Goal: Information Seeking & Learning: Learn about a topic

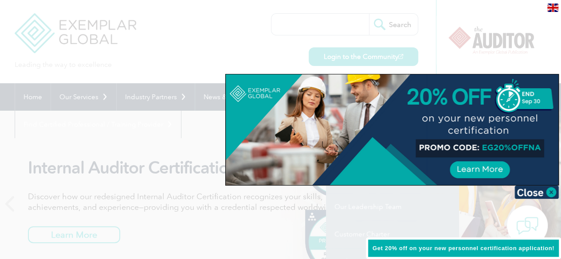
click at [253, 55] on div at bounding box center [280, 129] width 561 height 259
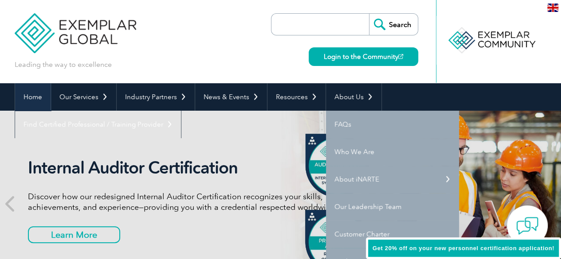
click at [30, 94] on link "Home" at bounding box center [32, 96] width 35 height 27
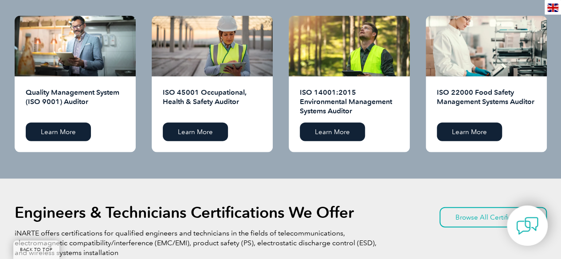
scroll to position [946, 0]
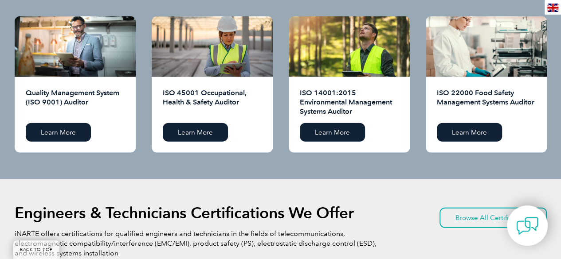
click at [82, 90] on h2 "Quality Management System (ISO 9001) Auditor" at bounding box center [75, 102] width 99 height 28
click at [73, 130] on link "Learn More" at bounding box center [58, 132] width 65 height 19
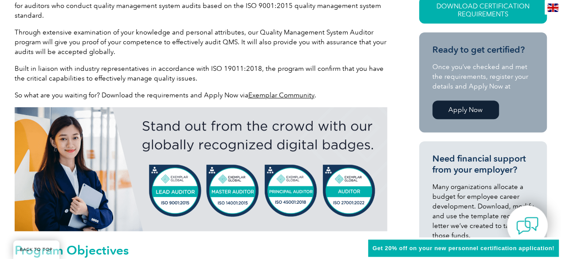
scroll to position [256, 0]
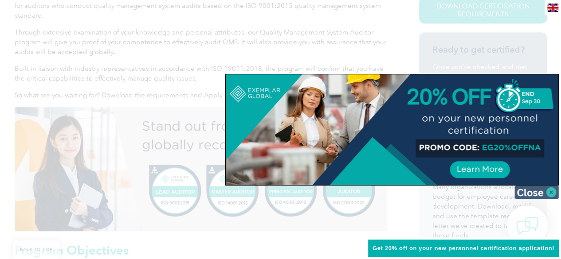
click at [548, 193] on img at bounding box center [536, 192] width 44 height 13
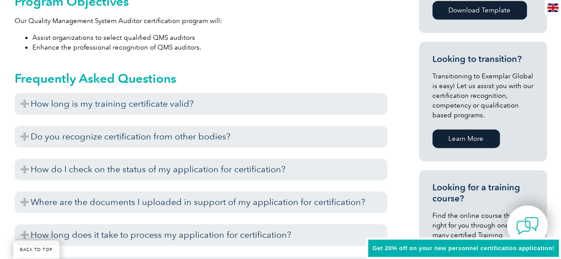
scroll to position [506, 0]
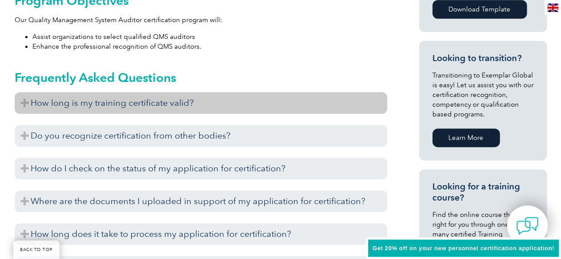
click at [206, 106] on h3 "How long is my training certificate valid?" at bounding box center [201, 103] width 372 height 22
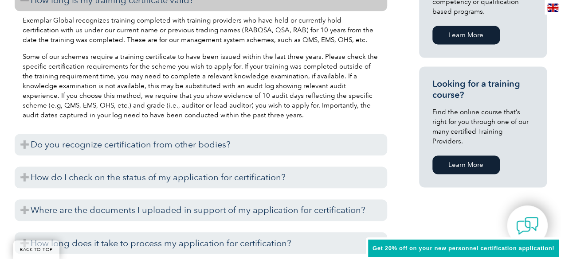
scroll to position [647, 0]
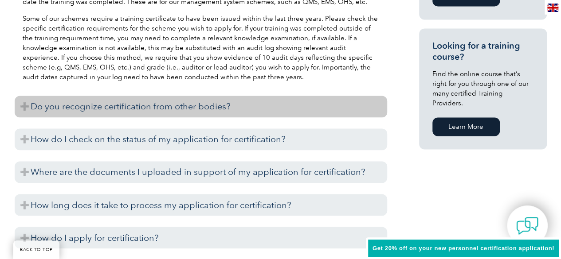
click at [254, 113] on h3 "Do you recognize certification from other bodies?" at bounding box center [201, 107] width 372 height 22
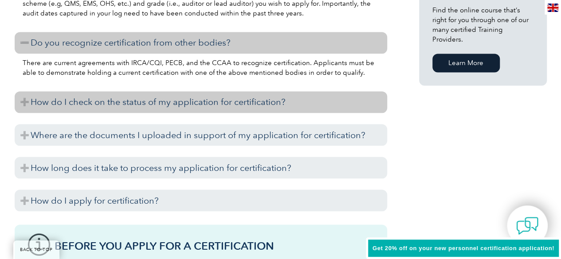
scroll to position [712, 0]
click at [234, 102] on h3 "How do I check on the status of my application for certification?" at bounding box center [201, 101] width 372 height 22
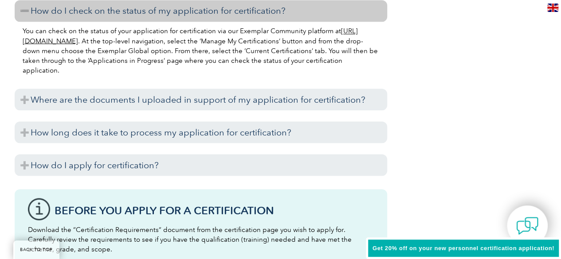
scroll to position [816, 0]
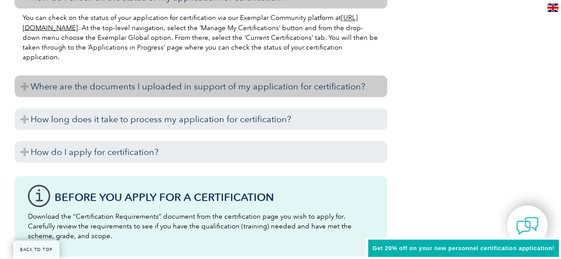
click at [251, 88] on h3 "Where are the documents I uploaded in support of my application for certificati…" at bounding box center [201, 86] width 372 height 22
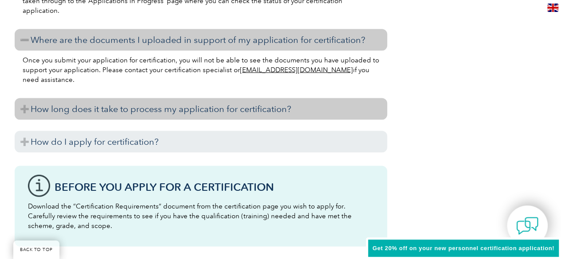
scroll to position [862, 0]
click at [249, 112] on h3 "How long does it take to process my application for certification?" at bounding box center [201, 109] width 372 height 22
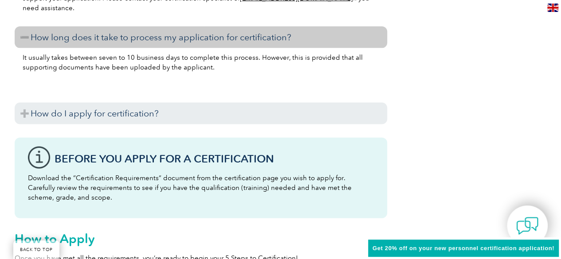
scroll to position [934, 0]
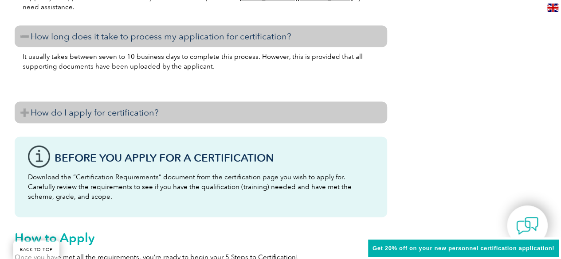
click at [226, 111] on h3 "How do I apply for certification?" at bounding box center [201, 113] width 372 height 22
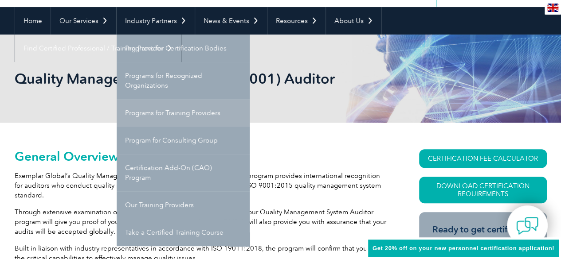
scroll to position [75, 0]
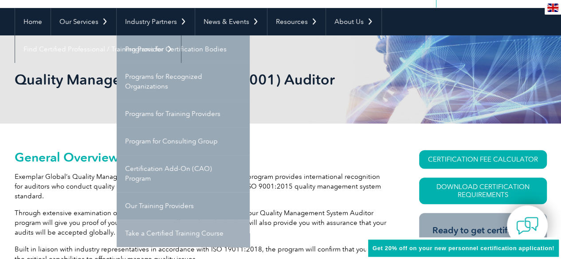
click at [173, 237] on link "Take a Certified Training Course" at bounding box center [183, 233] width 133 height 27
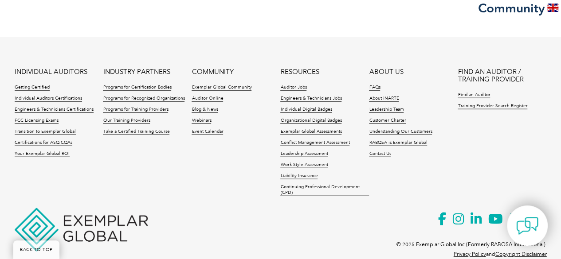
scroll to position [1027, 0]
click at [377, 153] on link "Contact Us" at bounding box center [380, 155] width 22 height 6
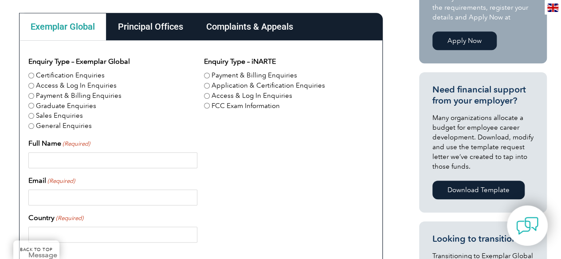
scroll to position [267, 0]
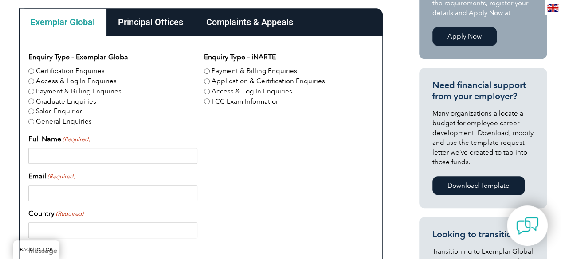
click at [160, 16] on div "Principal Offices" at bounding box center [150, 21] width 88 height 27
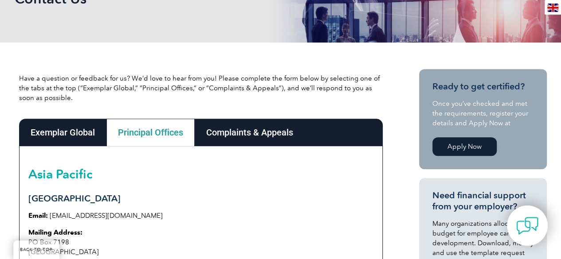
scroll to position [157, 0]
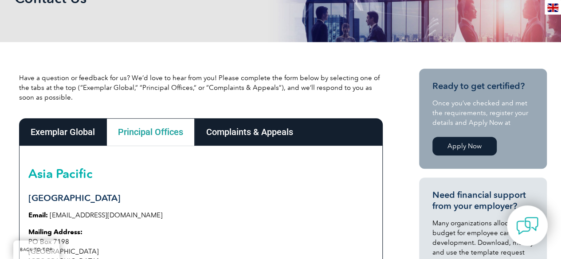
click at [51, 130] on div "Exemplar Global" at bounding box center [62, 131] width 87 height 27
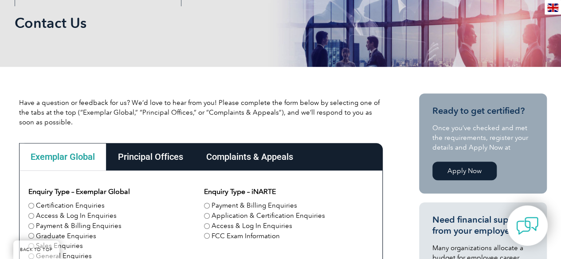
scroll to position [0, 0]
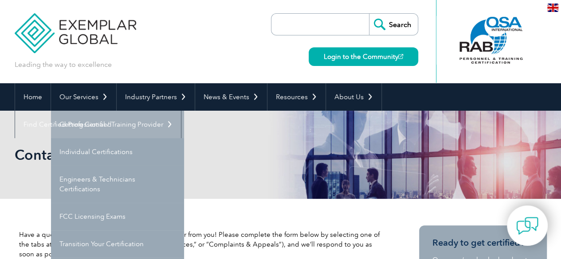
click at [94, 126] on link "Getting Certified" at bounding box center [117, 124] width 133 height 27
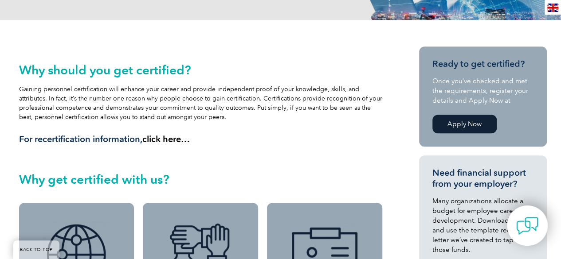
scroll to position [200, 0]
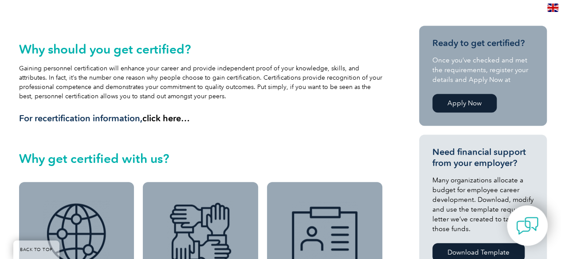
click at [158, 117] on link "click here…" at bounding box center [165, 118] width 47 height 11
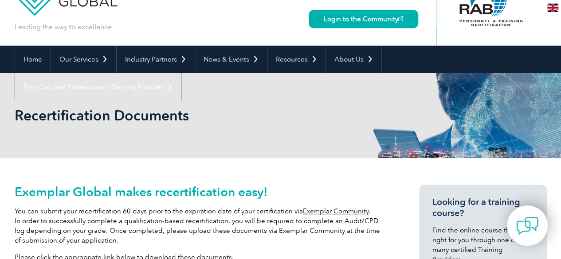
scroll to position [37, 0]
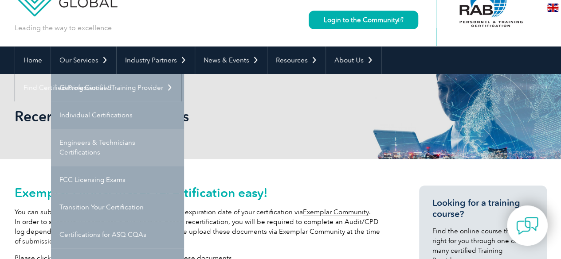
click at [113, 150] on link "Engineers & Technicians Certifications" at bounding box center [117, 147] width 133 height 37
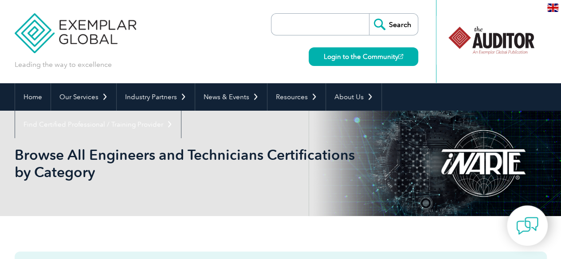
click at [293, 19] on input "search" at bounding box center [322, 24] width 93 height 21
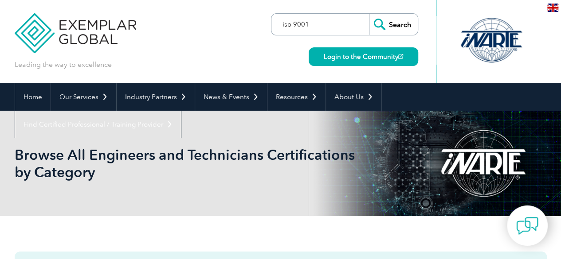
type input "iso 9001"
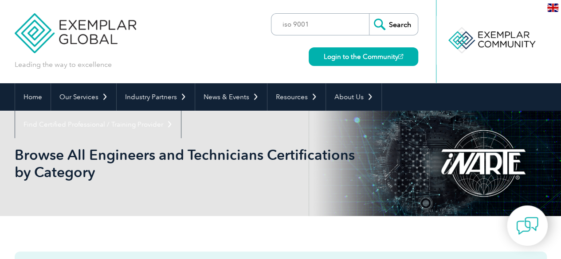
click at [393, 17] on input "Search" at bounding box center [393, 24] width 49 height 21
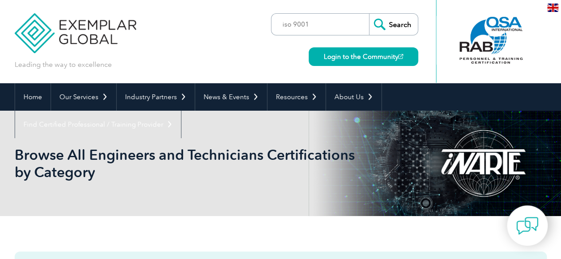
click at [386, 20] on input "Search" at bounding box center [393, 24] width 49 height 21
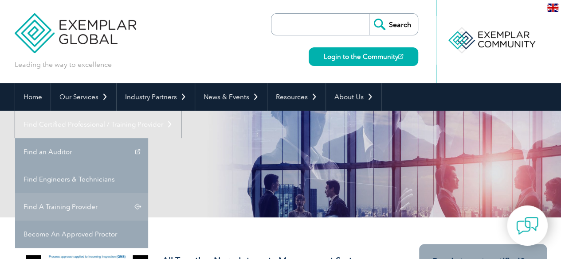
click at [148, 193] on link "Find A Training Provider" at bounding box center [81, 206] width 133 height 27
